Goal: Navigation & Orientation: Find specific page/section

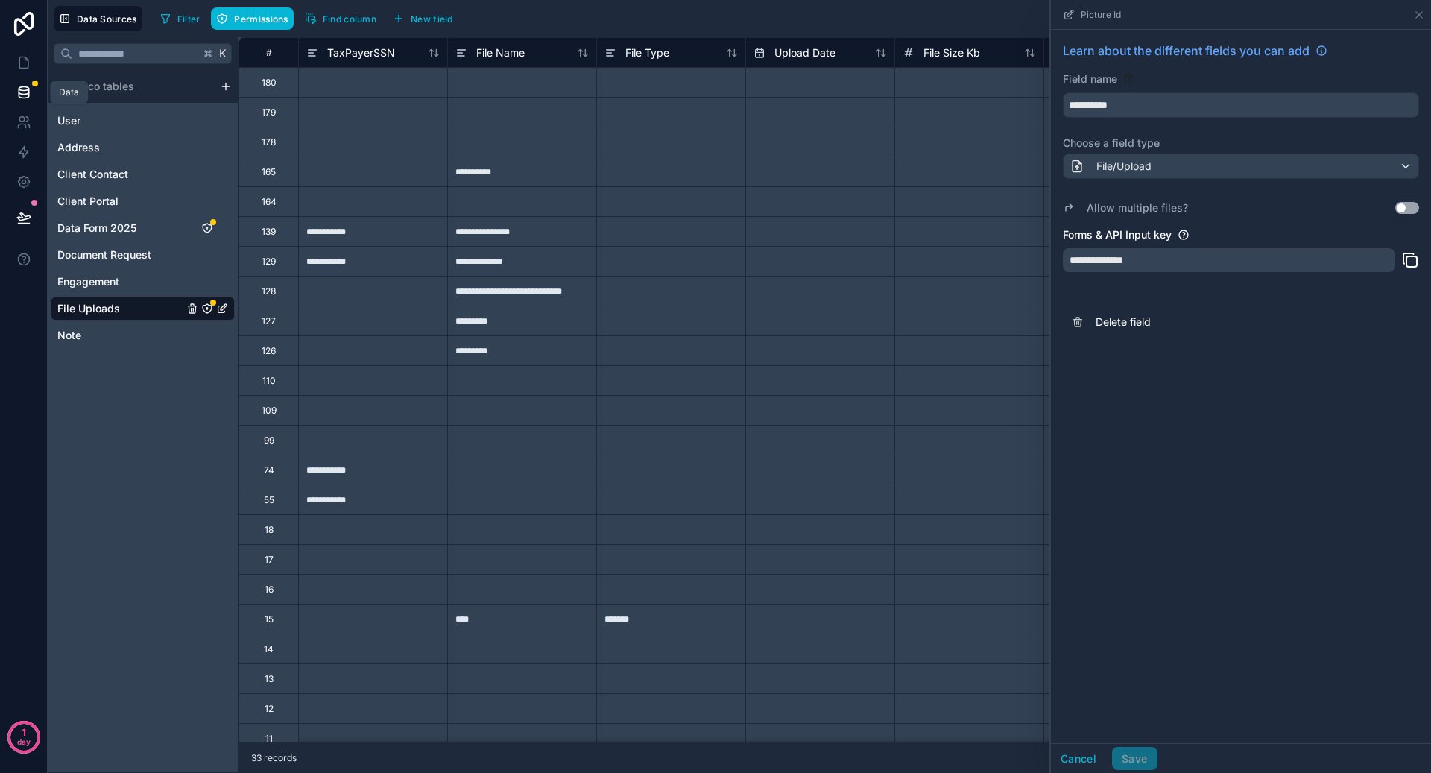
click at [27, 93] on icon at bounding box center [24, 92] width 10 height 6
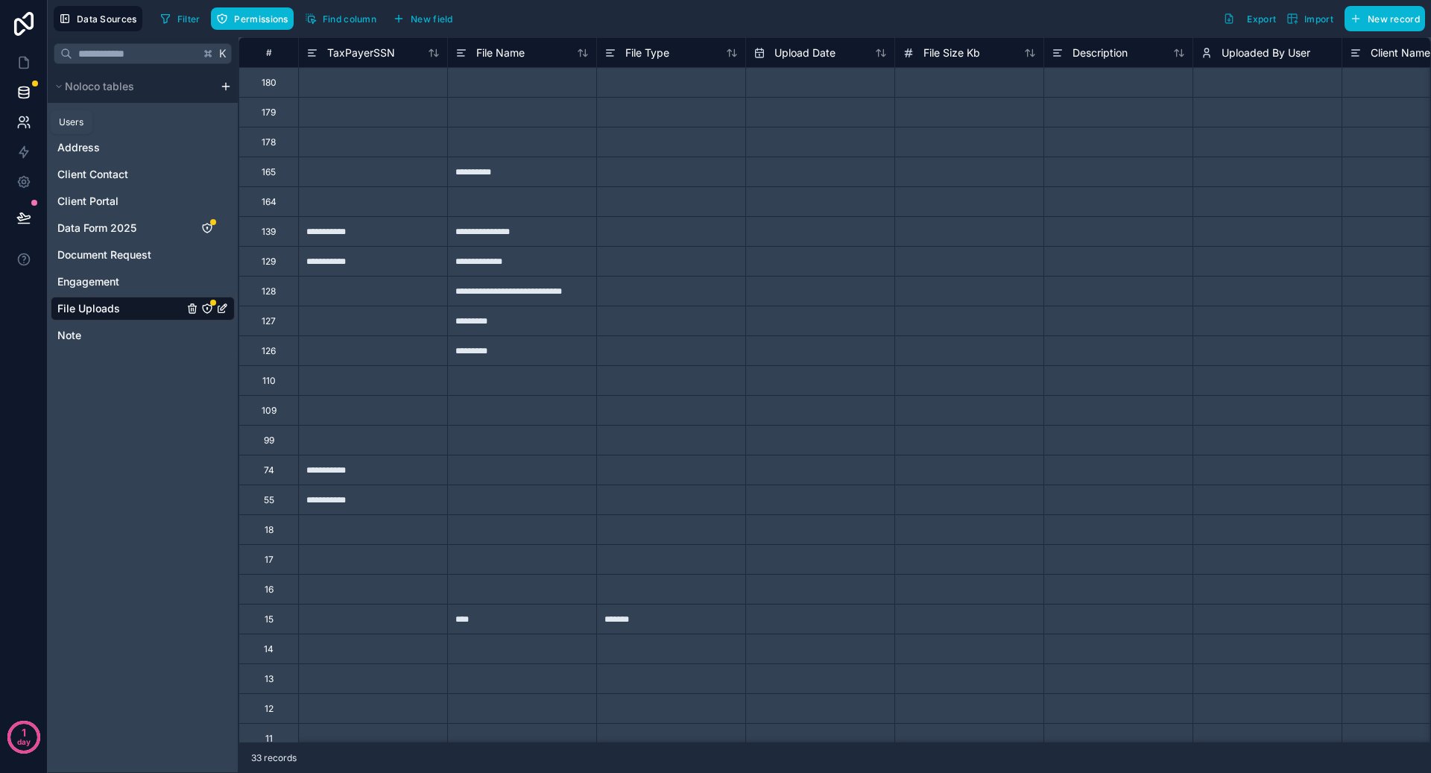
click at [23, 127] on icon at bounding box center [23, 122] width 15 height 15
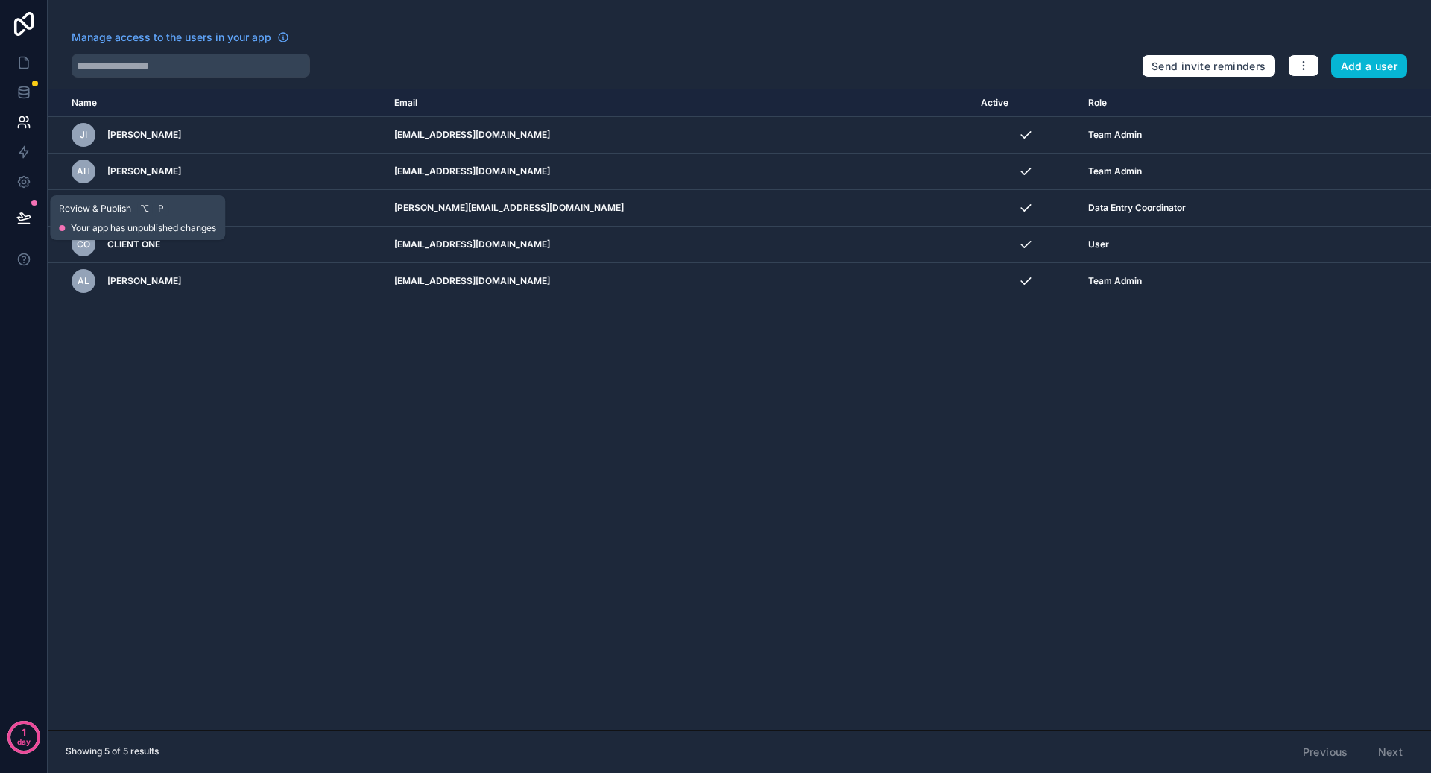
click at [18, 220] on icon at bounding box center [23, 217] width 15 height 15
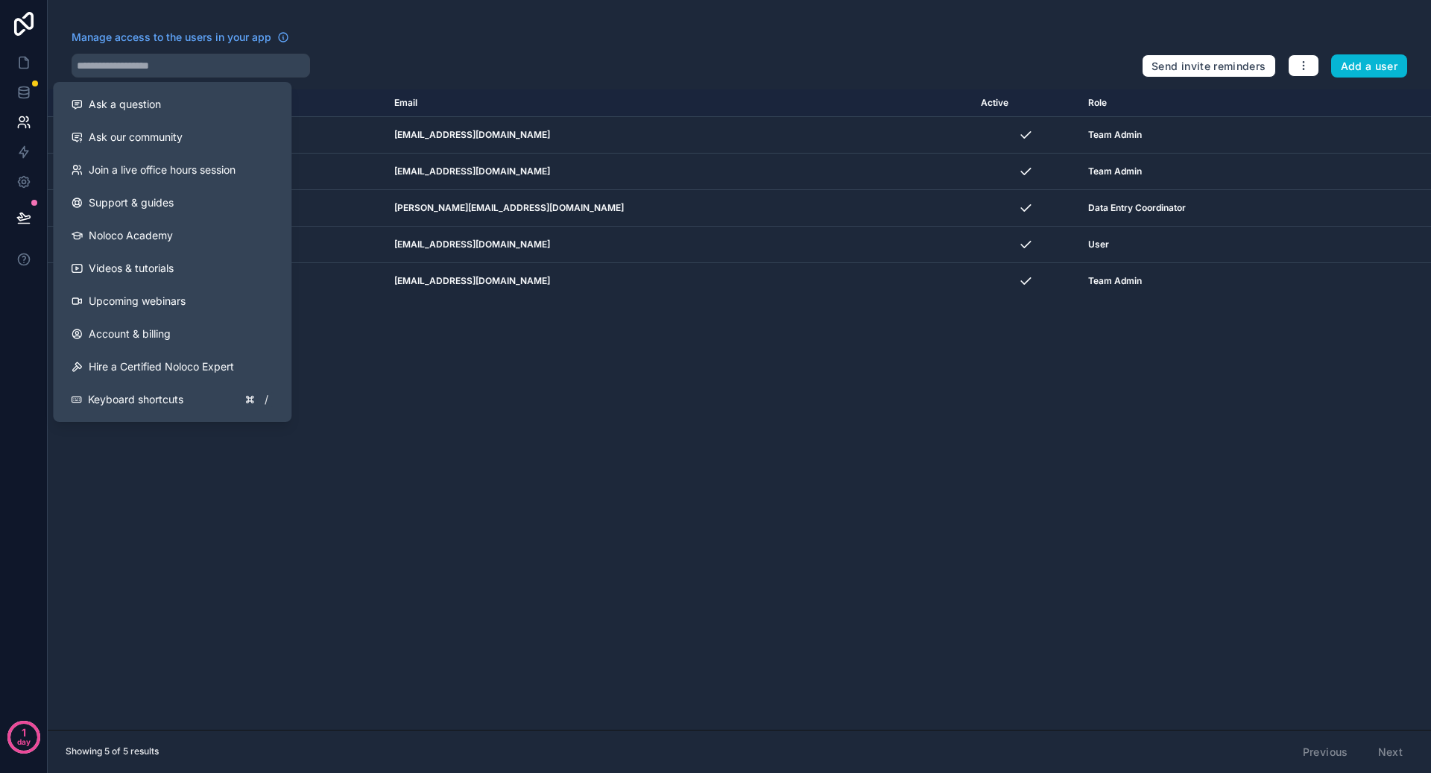
click at [26, 452] on div "1 day" at bounding box center [24, 386] width 48 height 773
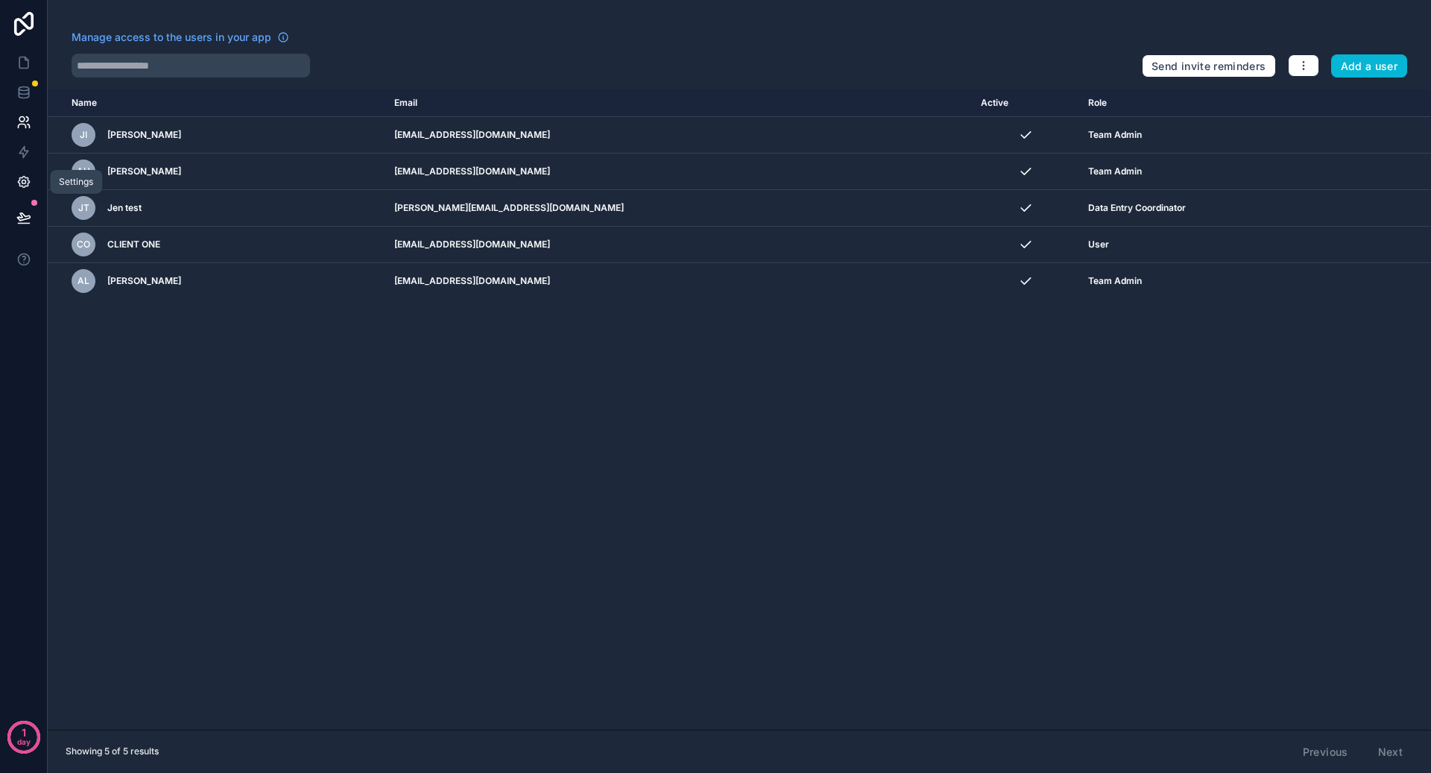
click at [25, 174] on icon at bounding box center [23, 181] width 15 height 15
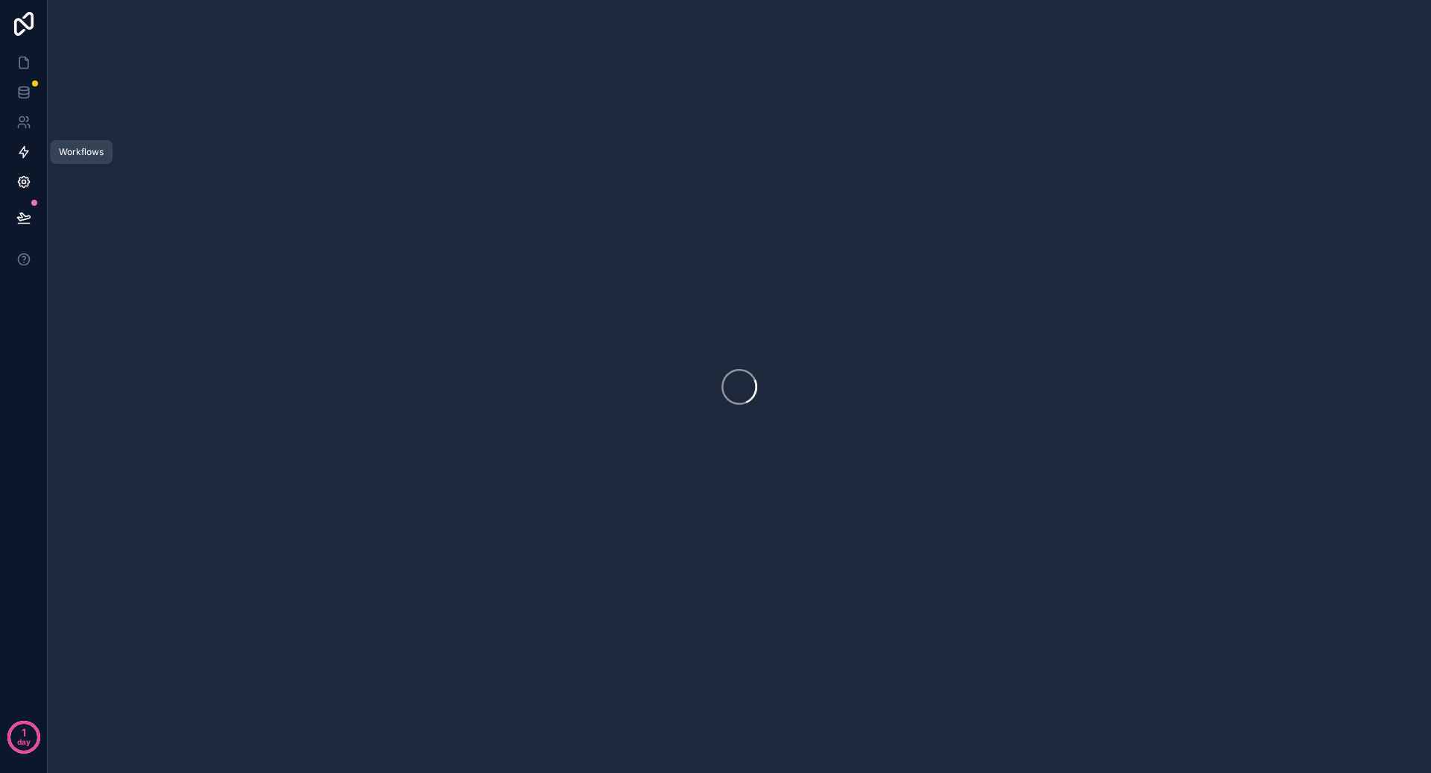
click at [25, 151] on icon at bounding box center [23, 152] width 9 height 11
